Goal: Check status: Check status

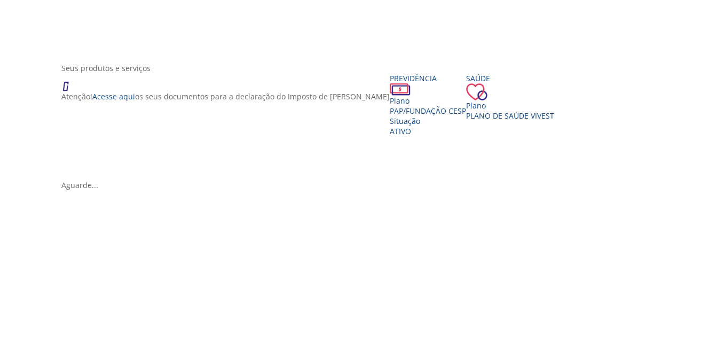
scroll to position [214, 0]
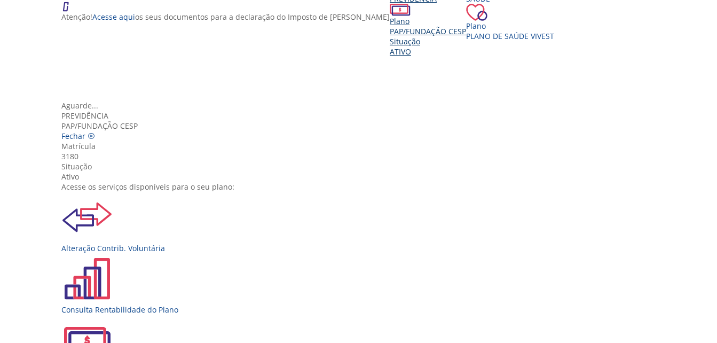
scroll to position [107, 0]
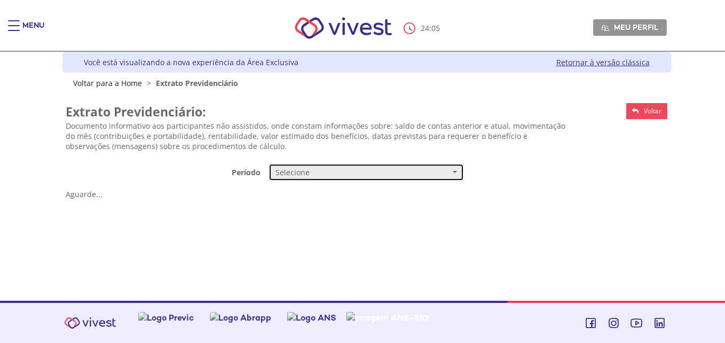
drag, startPoint x: 0, startPoint y: 0, endPoint x: 295, endPoint y: 173, distance: 341.9
click at [295, 173] on span "Selecione" at bounding box center [363, 172] width 175 height 11
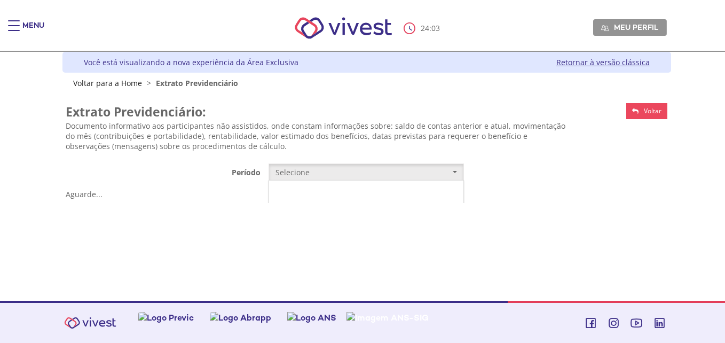
click at [339, 190] on link "Mensal" at bounding box center [366, 192] width 194 height 19
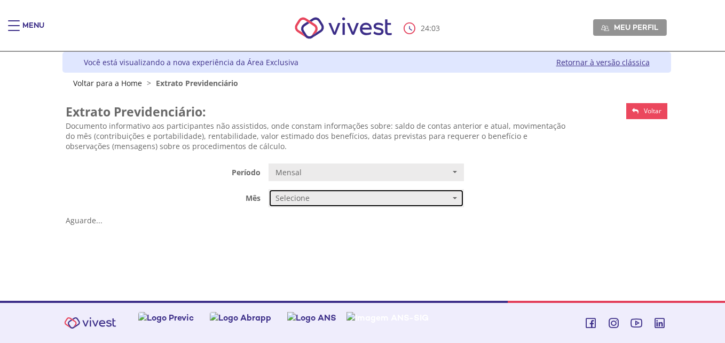
click at [341, 191] on button "Selecione" at bounding box center [367, 198] width 196 height 18
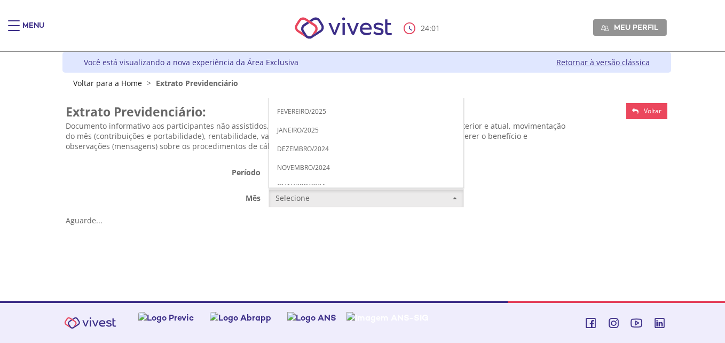
click at [315, 21] on link "JULHO/2025" at bounding box center [366, 18] width 194 height 19
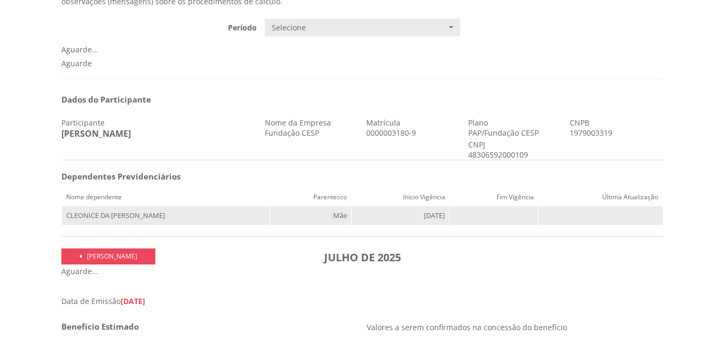
scroll to position [160, 0]
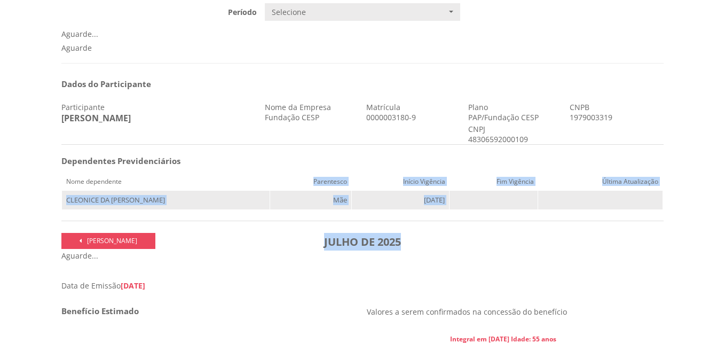
drag, startPoint x: 181, startPoint y: 189, endPoint x: 463, endPoint y: 231, distance: 284.7
drag, startPoint x: 463, startPoint y: 231, endPoint x: 462, endPoint y: 244, distance: 12.9
click at [462, 244] on h3 "JULHO DE 2025" at bounding box center [362, 242] width 399 height 18
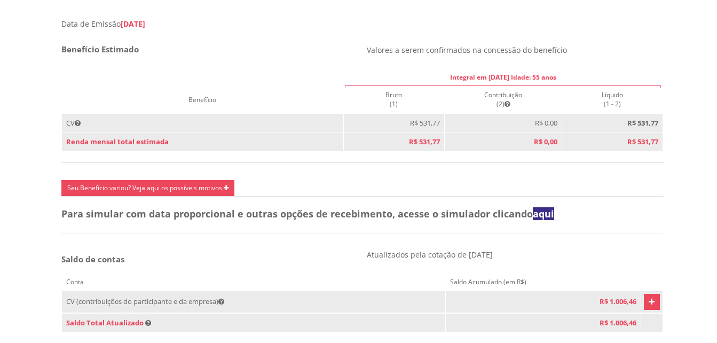
scroll to position [481, 0]
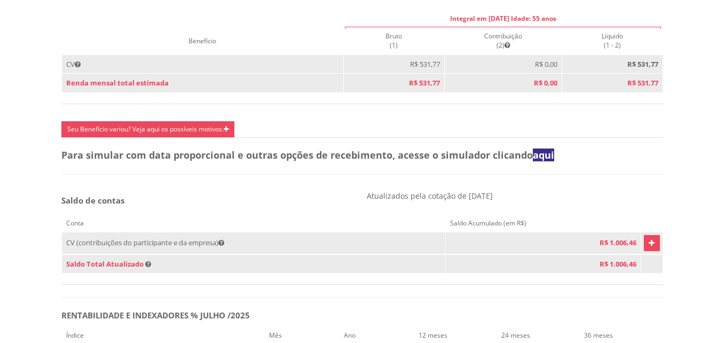
click at [128, 197] on div "Dados do Participante Participante GUILHERME LUZ FERREIRA Nome da Empresa Funda…" at bounding box center [362, 176] width 603 height 867
click at [232, 205] on h5 "Saldo de contas" at bounding box center [210, 200] width 298 height 9
click at [288, 185] on div "Dados do Participante Participante GUILHERME LUZ FERREIRA Nome da Empresa Funda…" at bounding box center [362, 176] width 603 height 867
click at [293, 166] on div "Para simular com data proporcional e outras opções de recebimento, acesse o sim…" at bounding box center [363, 158] width 611 height 16
click at [300, 161] on h4 "Para simular com data proporcional e outras opções de recebimento, acesse o sim…" at bounding box center [362, 155] width 603 height 11
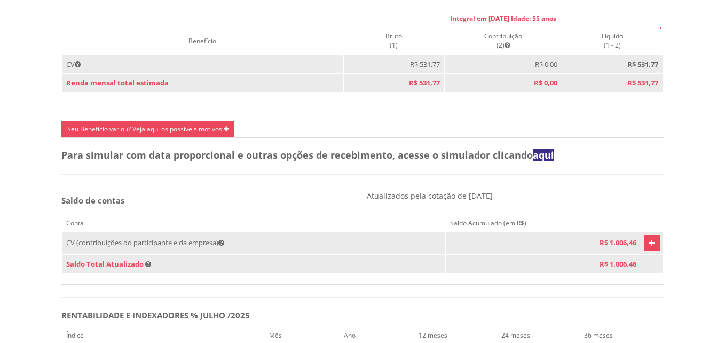
click at [198, 137] on link "Seu Benefício variou? Veja aqui os possíveis motivos." at bounding box center [147, 129] width 173 height 16
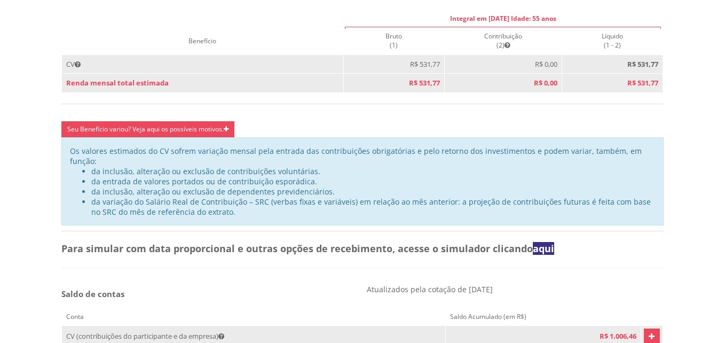
click at [198, 137] on link "Seu Benefício variou? Veja aqui os possíveis motivos." at bounding box center [147, 129] width 173 height 16
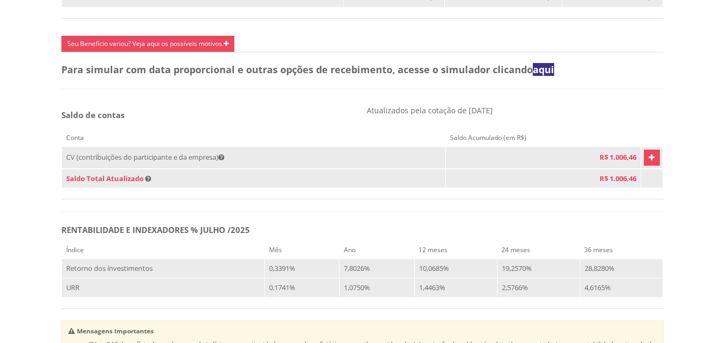
scroll to position [588, 0]
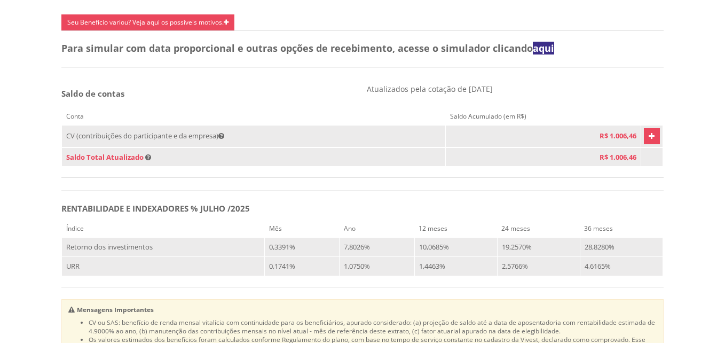
click at [283, 147] on td "CV (contribuições do participante e da empresa)" at bounding box center [254, 136] width 384 height 22
click at [649, 143] on icon "Vivest" at bounding box center [652, 136] width 6 height 13
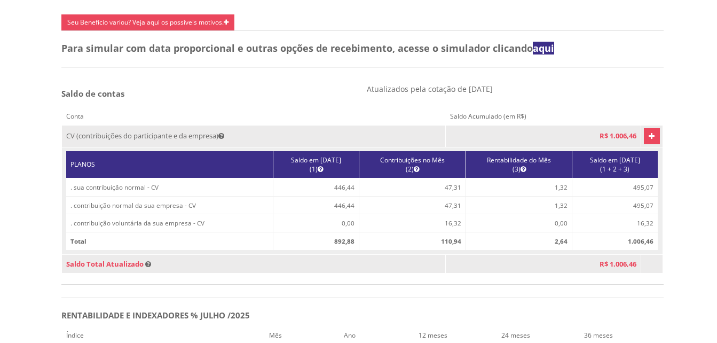
click at [649, 143] on icon "Vivest" at bounding box center [652, 136] width 6 height 13
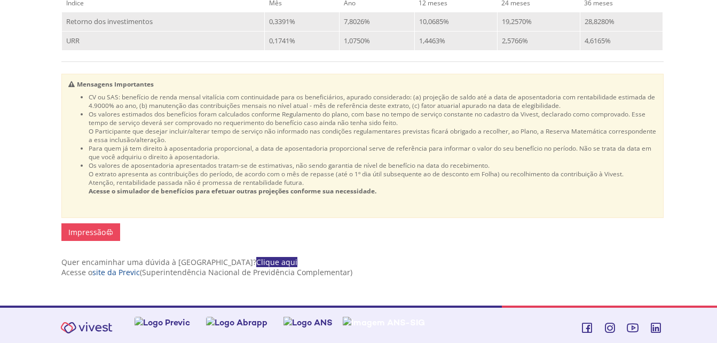
scroll to position [846, 0]
